Goal: Task Accomplishment & Management: Manage account settings

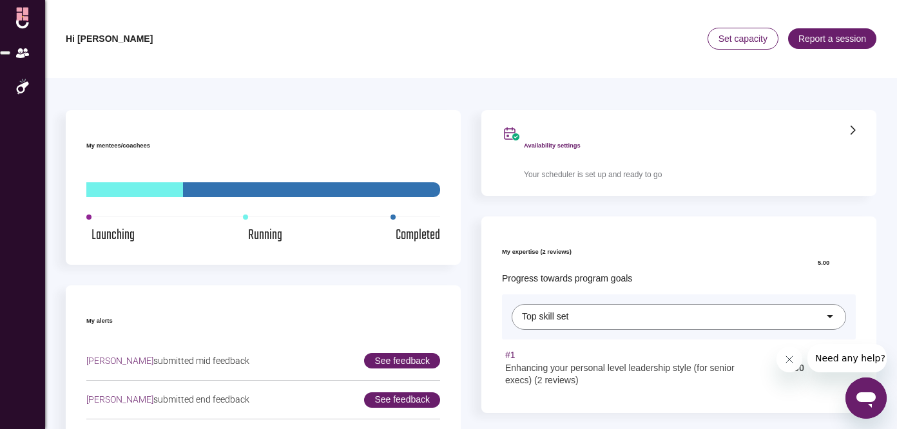
click at [850, 126] on icon at bounding box center [852, 131] width 5 height 10
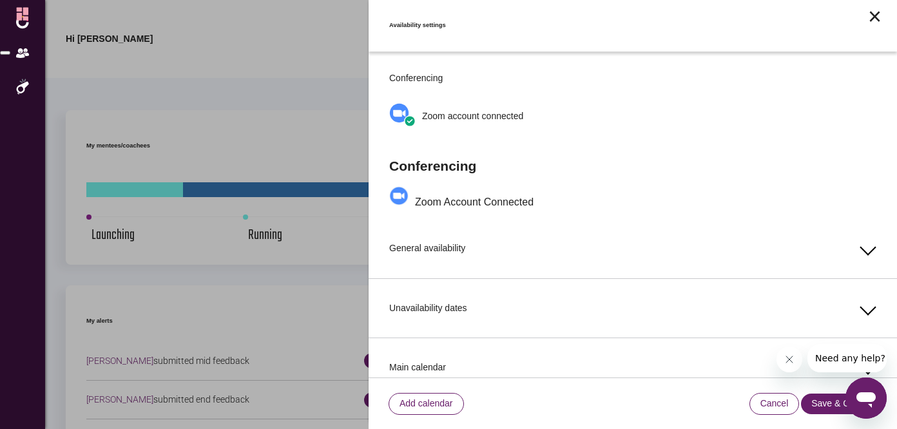
scroll to position [1, 0]
click at [674, 238] on div "General availability" at bounding box center [632, 247] width 487 height 59
click at [859, 242] on span at bounding box center [867, 246] width 16 height 16
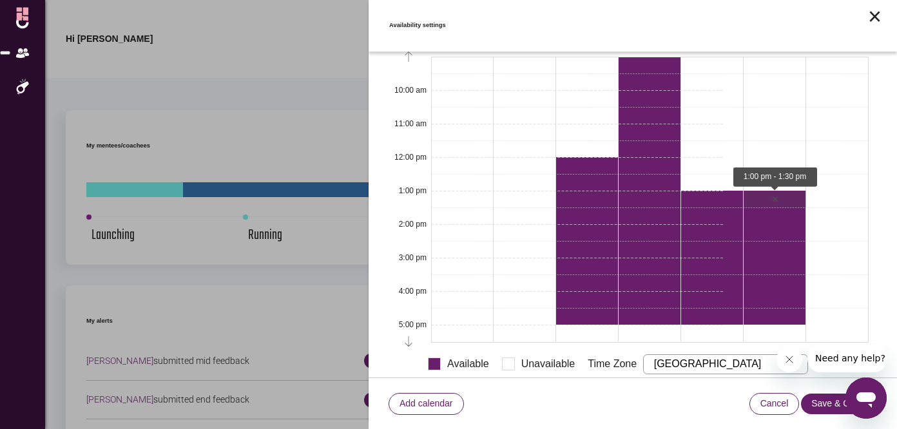
scroll to position [341, 0]
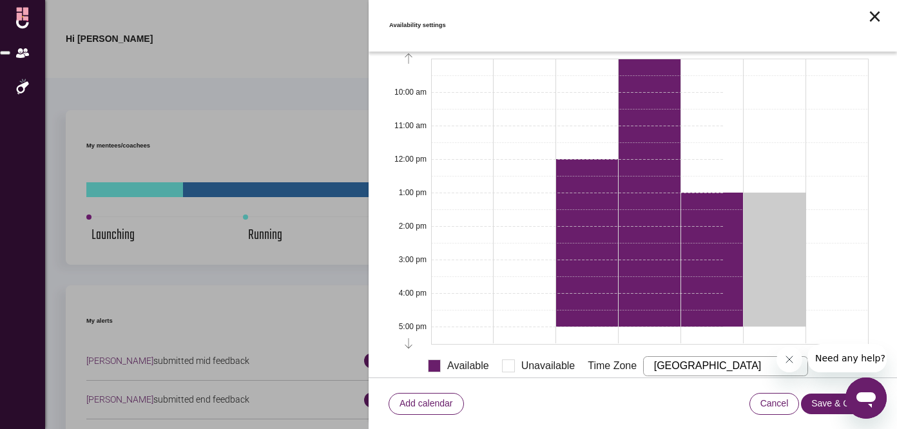
drag, startPoint x: 775, startPoint y: 182, endPoint x: 779, endPoint y: 300, distance: 117.3
click at [779, 300] on div "Toggle slot Toggle slot Toggle slot Toggle slot Toggle slot Toggle slot Toggle …" at bounding box center [774, 201] width 62 height 285
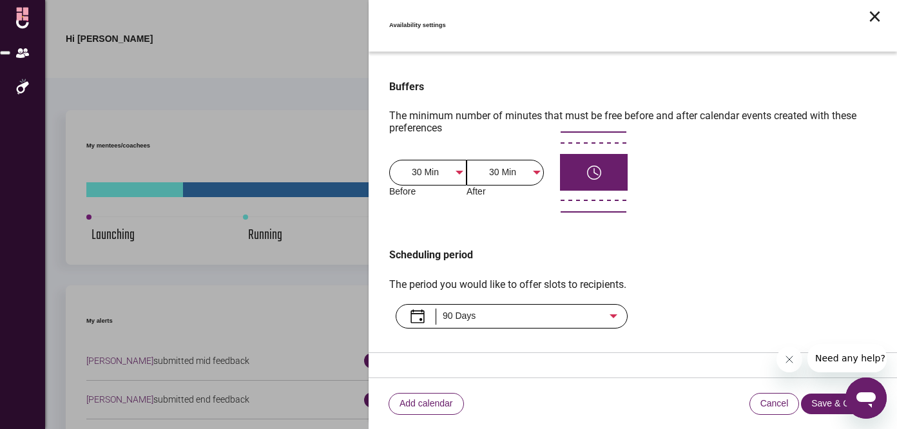
scroll to position [683, 0]
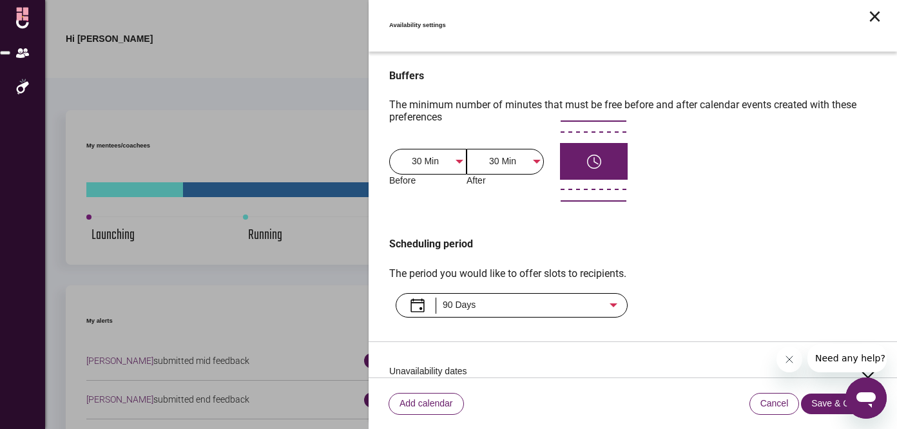
click at [614, 293] on div "90 Days" at bounding box center [512, 305] width 232 height 24
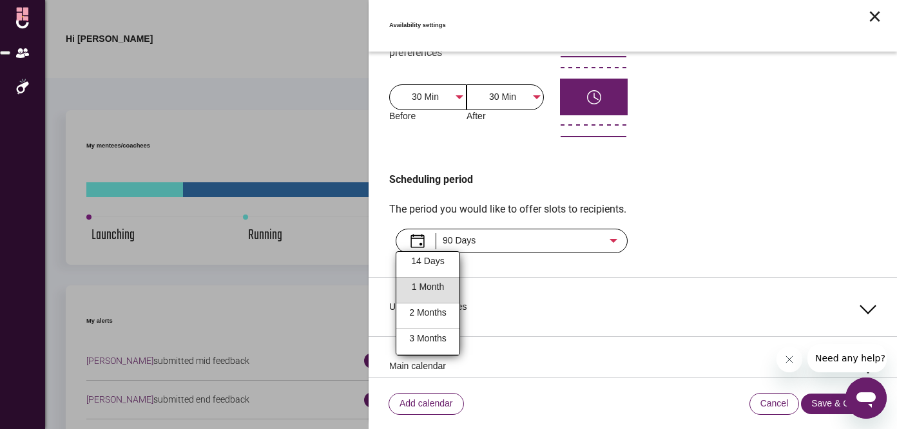
scroll to position [750, 0]
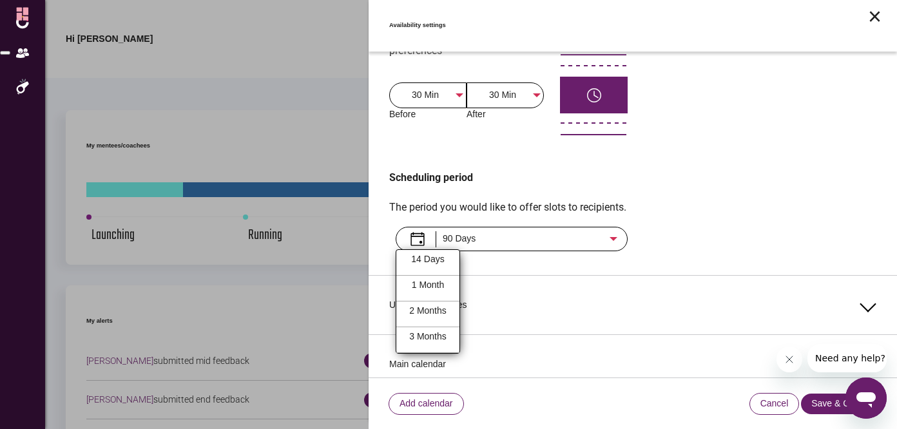
click at [730, 128] on div at bounding box center [448, 214] width 897 height 429
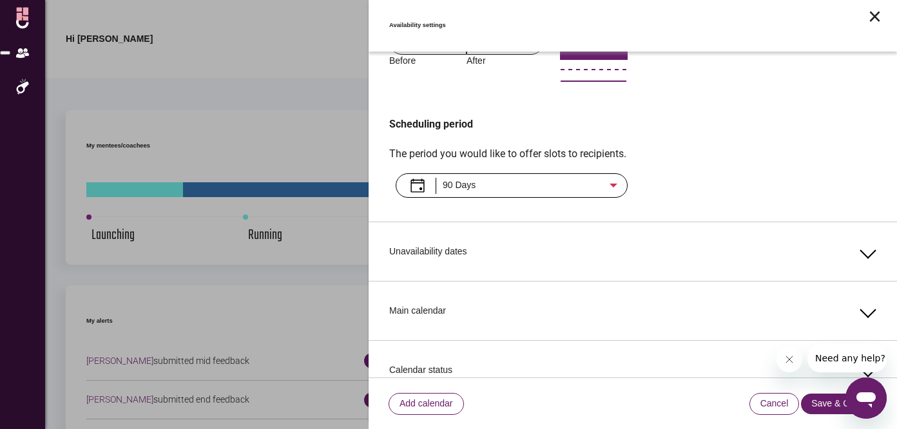
scroll to position [2, 0]
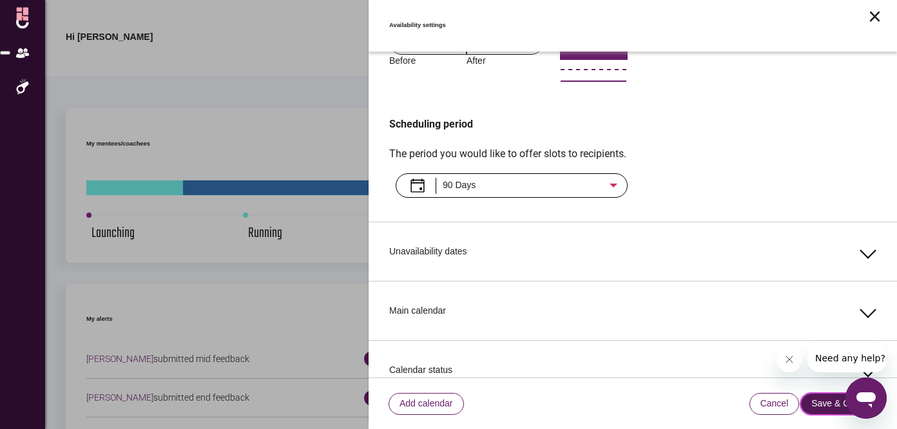
click at [830, 401] on span "Save & Close" at bounding box center [838, 404] width 75 height 21
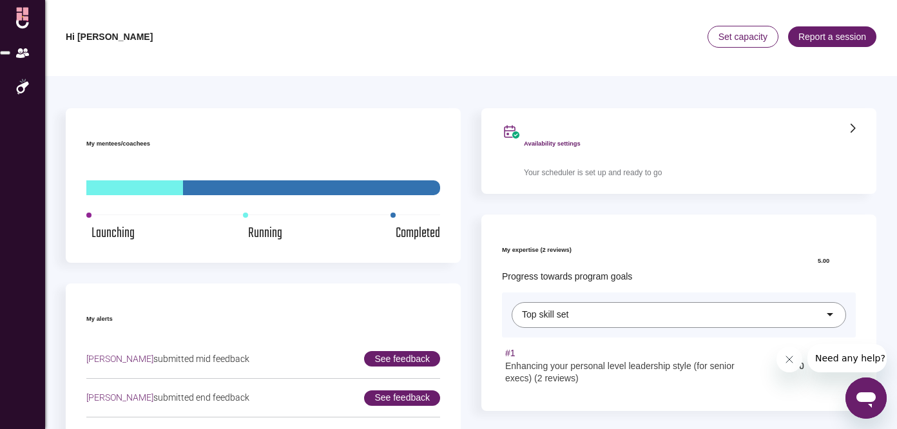
scroll to position [808, 0]
click at [746, 34] on span "Set capacity" at bounding box center [743, 36] width 70 height 21
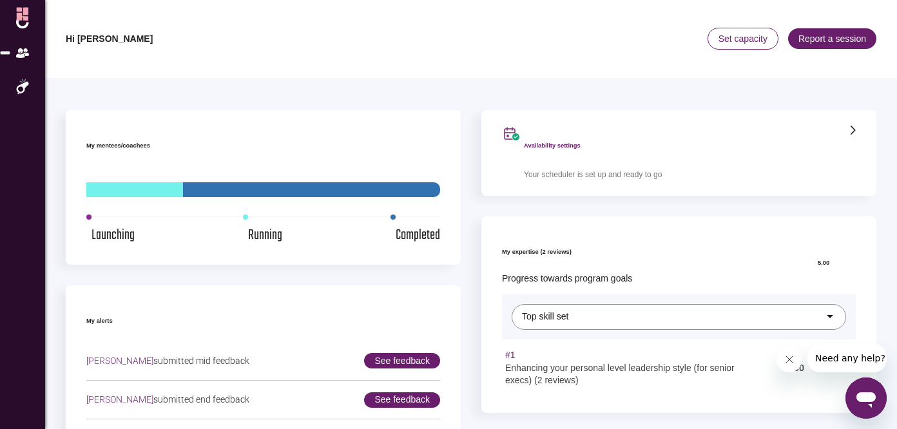
scroll to position [803, 0]
drag, startPoint x: 286, startPoint y: 184, endPoint x: 310, endPoint y: 182, distance: 24.6
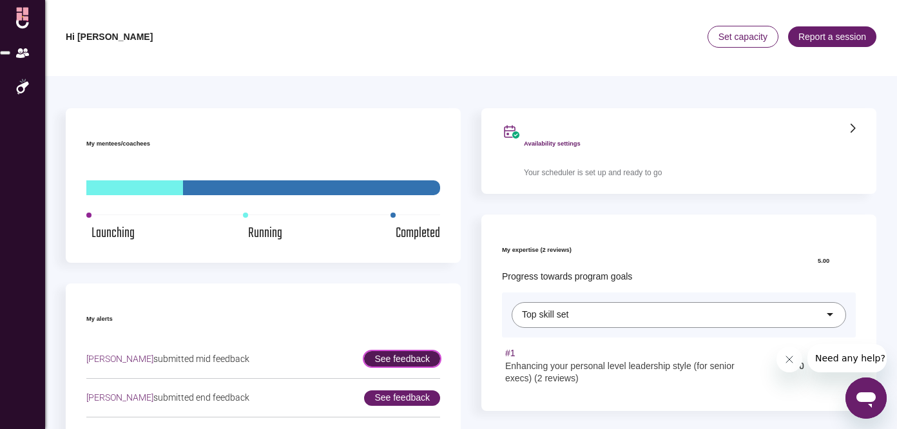
click at [410, 351] on span "See feedback" at bounding box center [402, 358] width 76 height 15
